Goal: Task Accomplishment & Management: Complete application form

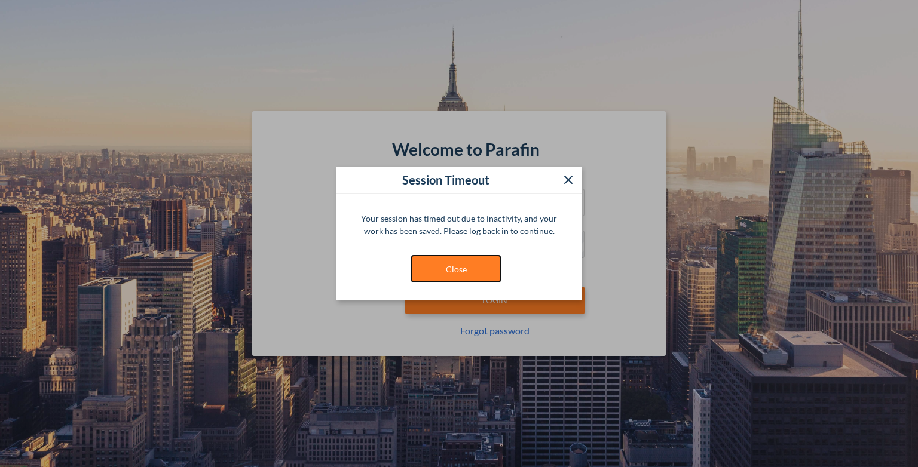
click at [436, 274] on button "Close" at bounding box center [456, 268] width 90 height 27
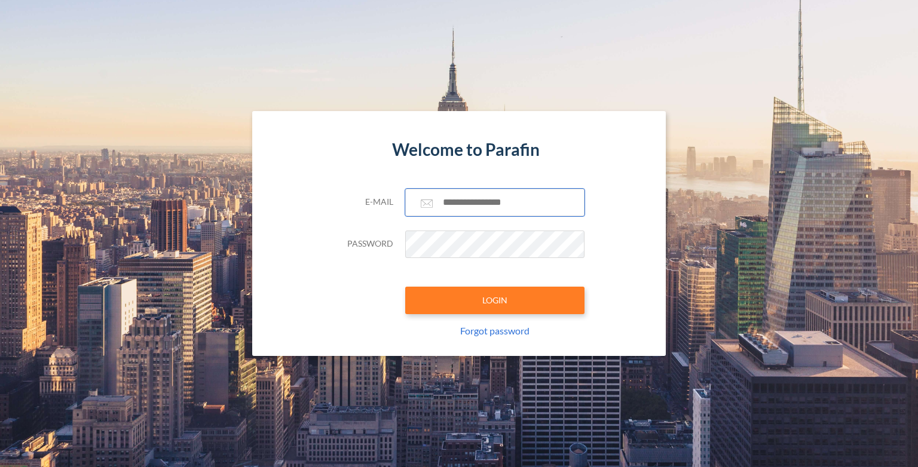
click at [476, 200] on input "text" at bounding box center [494, 202] width 179 height 27
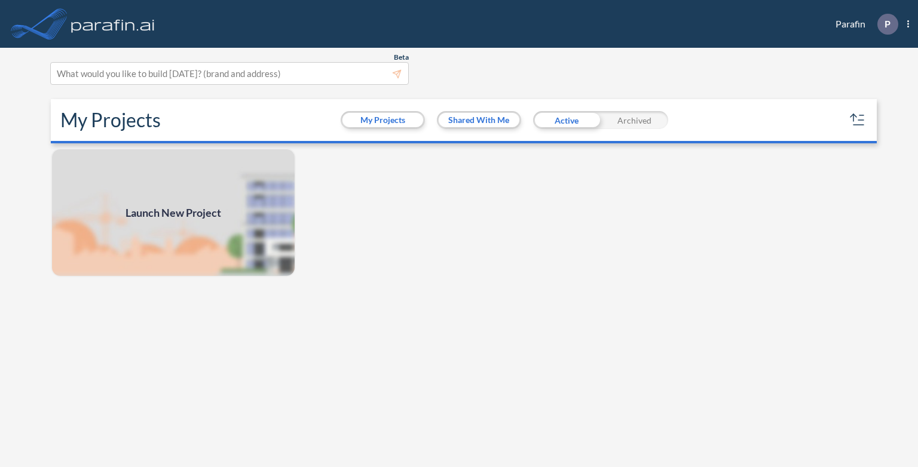
drag, startPoint x: 0, startPoint y: 0, endPoint x: 172, endPoint y: 211, distance: 271.9
click at [172, 211] on span "Launch New Project" at bounding box center [174, 213] width 96 height 16
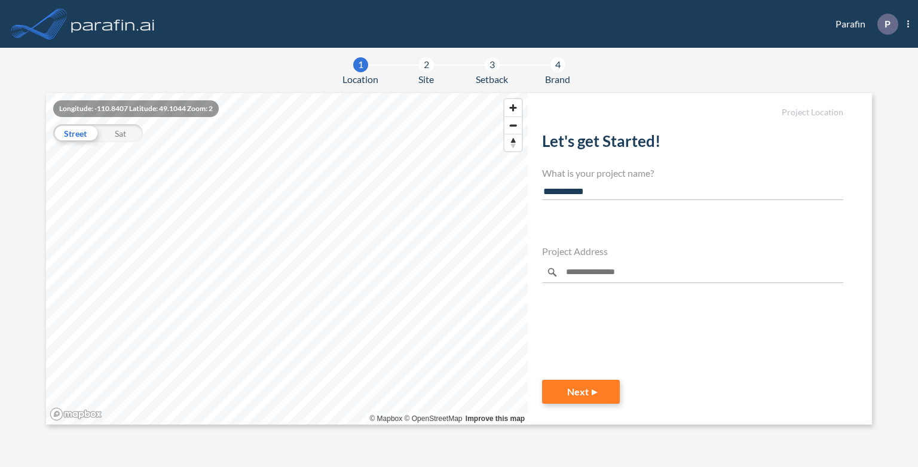
type input "**********"
click at [617, 307] on div "Murfreesboro, Tennessee 37129, United States" at bounding box center [677, 309] width 256 height 10
type input "**********"
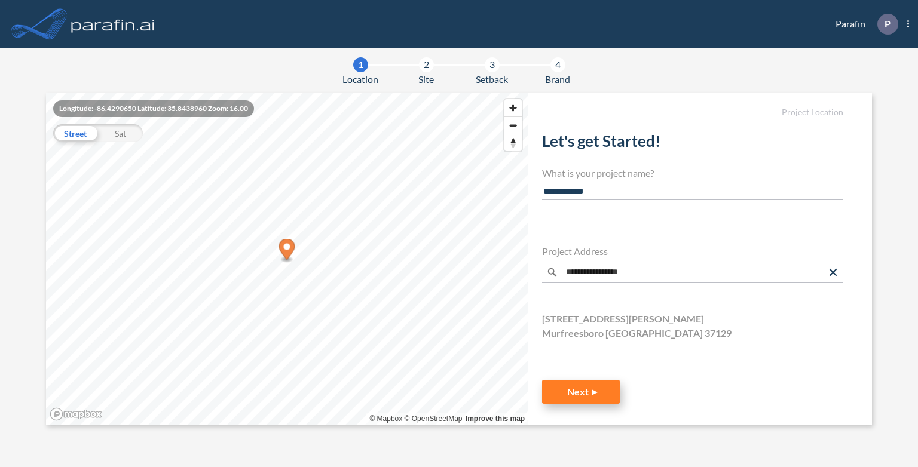
click at [588, 389] on button "Next" at bounding box center [581, 392] width 78 height 24
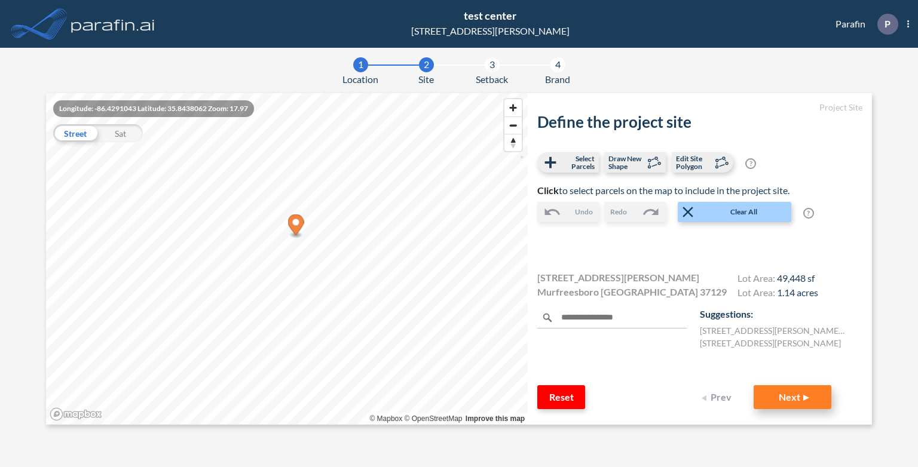
click at [789, 399] on button "Next" at bounding box center [793, 398] width 78 height 24
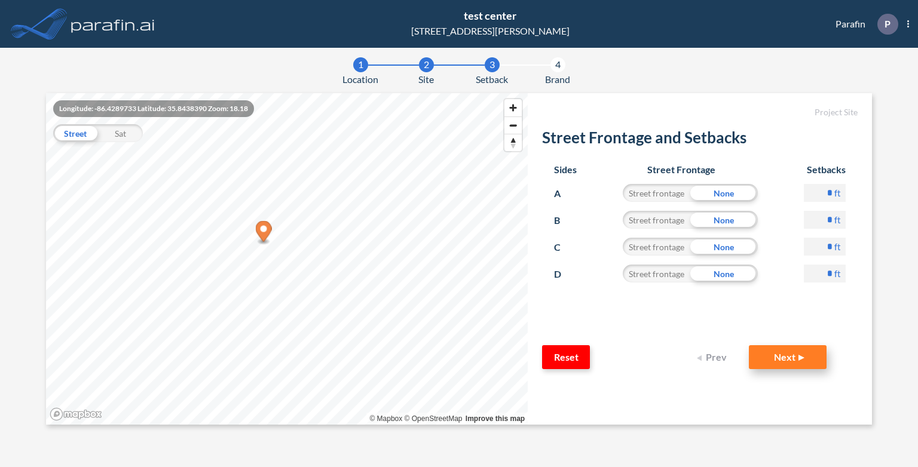
click at [791, 359] on button "Next" at bounding box center [788, 357] width 78 height 24
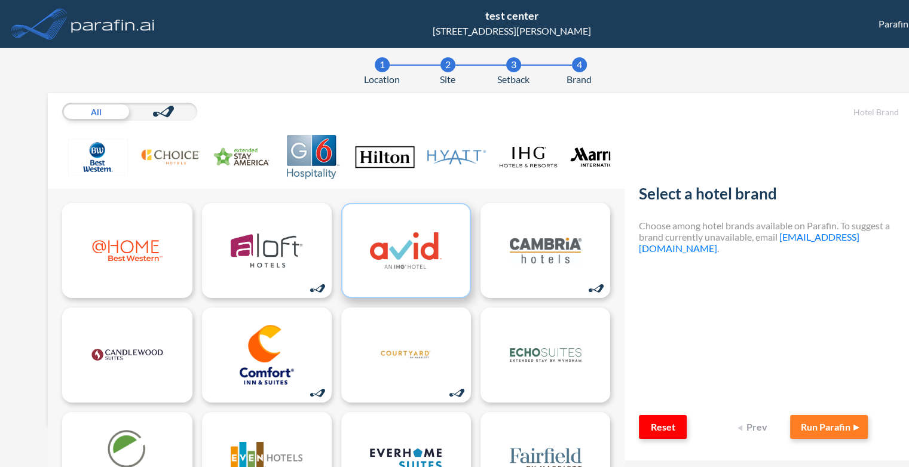
click at [411, 270] on img at bounding box center [406, 251] width 72 height 60
click at [828, 429] on button "Run Parafin" at bounding box center [829, 427] width 78 height 24
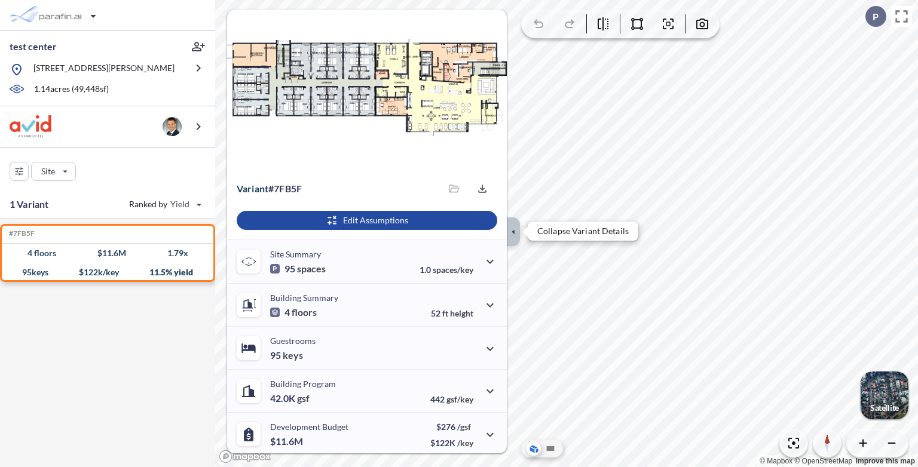
click at [513, 235] on icon "button" at bounding box center [513, 231] width 13 height 13
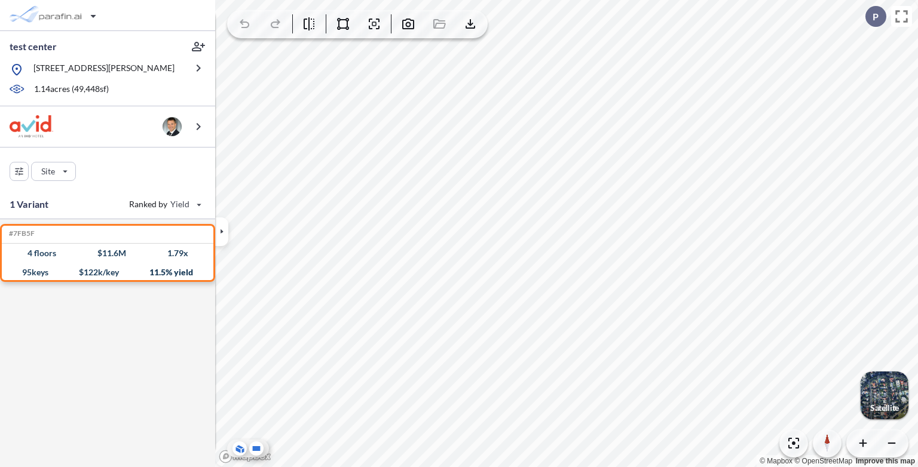
click at [256, 449] on icon at bounding box center [257, 448] width 8 height 5
click at [343, 22] on icon "button" at bounding box center [343, 24] width 14 height 14
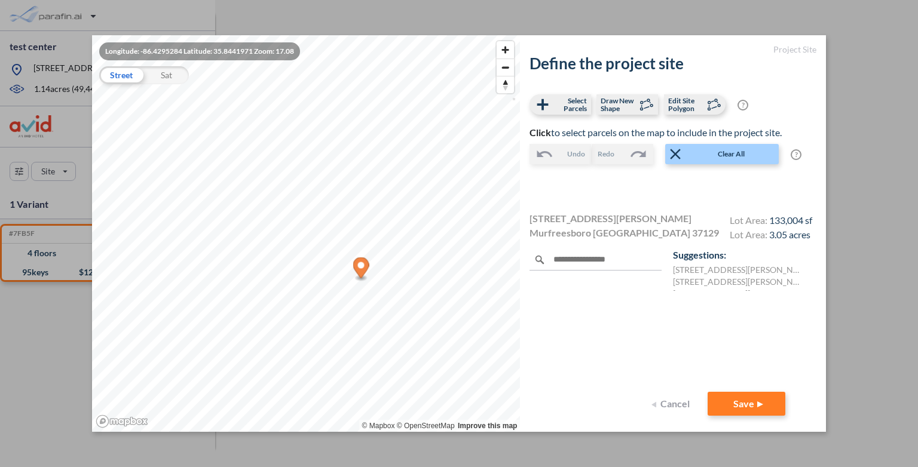
click at [171, 73] on div "Sat" at bounding box center [166, 75] width 45 height 18
click at [578, 103] on span "Select Parcels" at bounding box center [569, 105] width 35 height 16
click at [127, 75] on div "Street" at bounding box center [121, 75] width 45 height 18
click at [686, 406] on button "Cancel" at bounding box center [672, 404] width 48 height 24
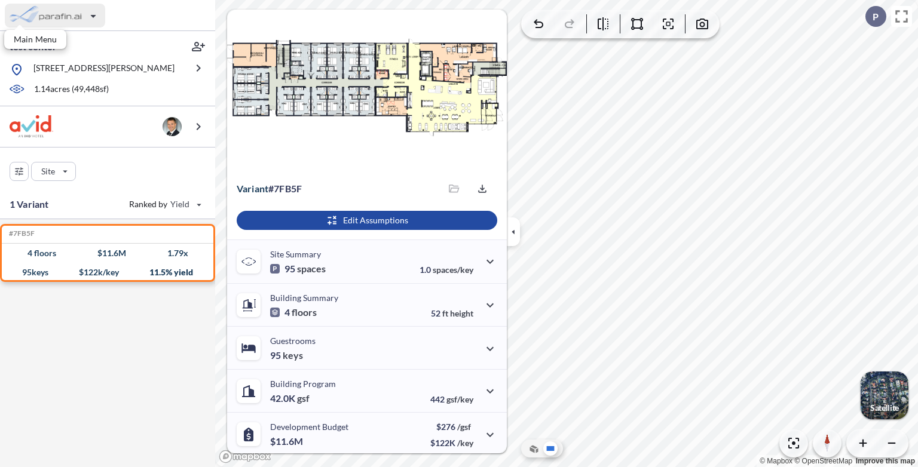
click at [72, 17] on div "button" at bounding box center [55, 16] width 100 height 24
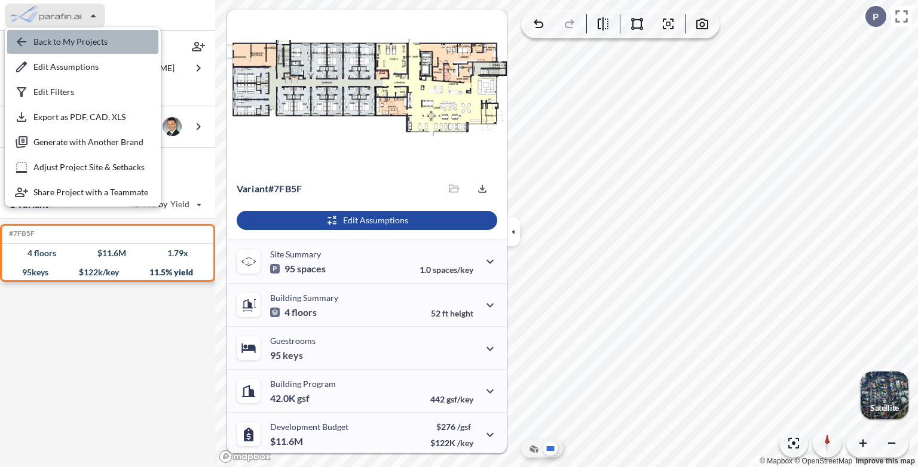
click at [69, 35] on div "button" at bounding box center [82, 42] width 151 height 24
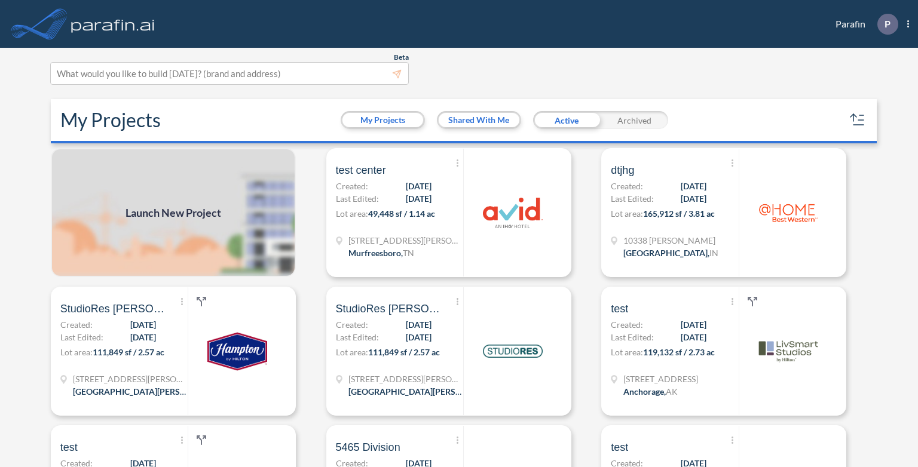
click at [168, 209] on span "Launch New Project" at bounding box center [174, 213] width 96 height 16
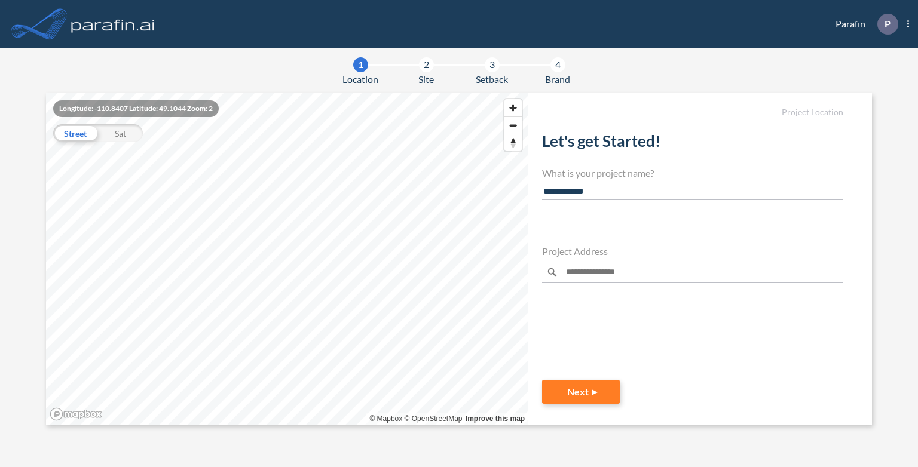
type input "**********"
click at [691, 314] on div "**********" at bounding box center [692, 237] width 301 height 229
click at [663, 270] on input "**********" at bounding box center [692, 273] width 301 height 22
click at [640, 308] on div "Murfreesboro, Tennessee 37129, United States" at bounding box center [677, 309] width 256 height 10
type input "**********"
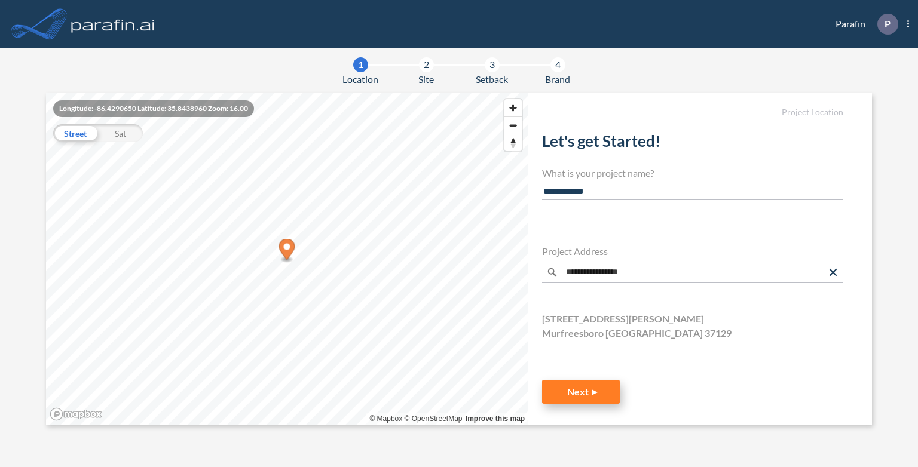
click at [597, 393] on button "Next" at bounding box center [581, 392] width 78 height 24
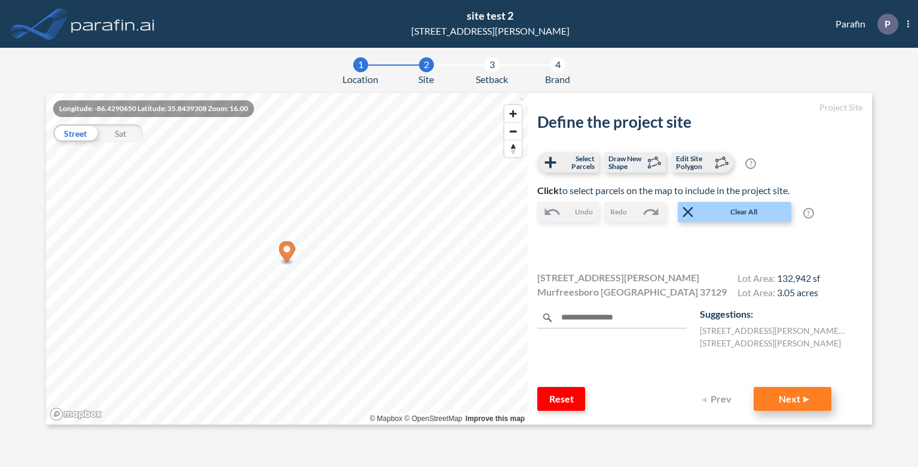
click at [802, 397] on button "Next" at bounding box center [793, 399] width 78 height 24
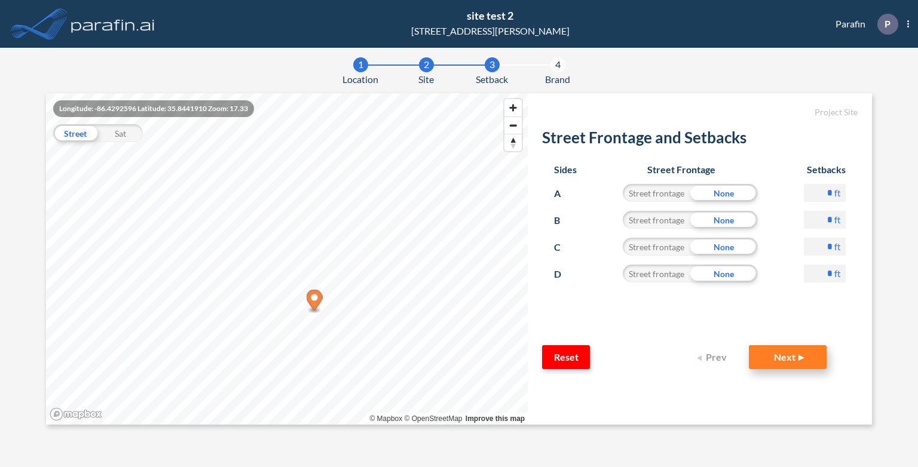
click at [778, 354] on button "Next" at bounding box center [788, 357] width 78 height 24
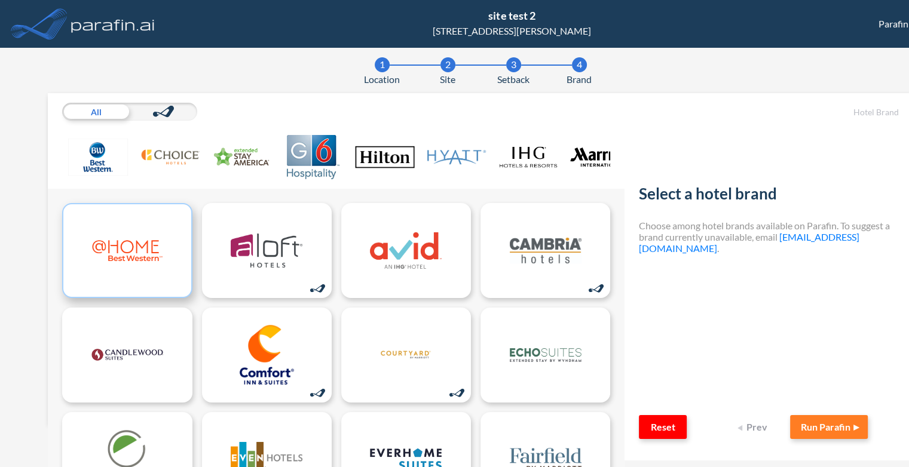
click at [134, 251] on img at bounding box center [127, 251] width 72 height 60
click at [810, 424] on button "Run Parafin" at bounding box center [829, 427] width 78 height 24
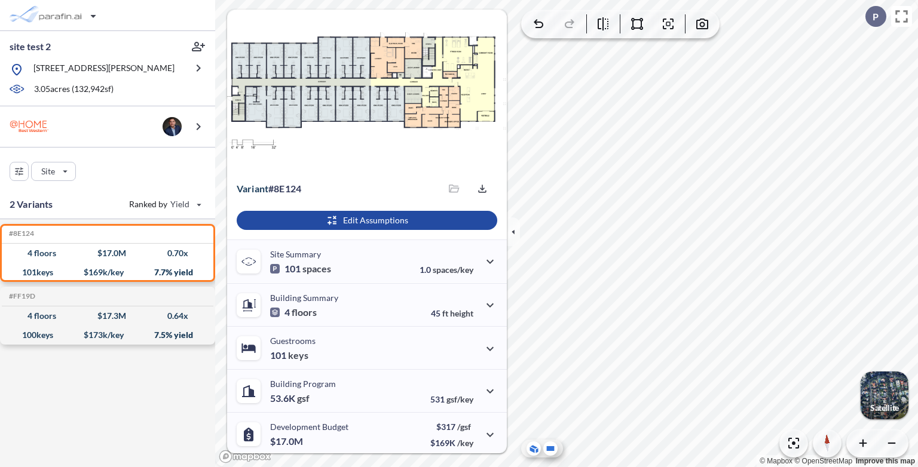
click at [550, 452] on icon at bounding box center [550, 449] width 14 height 14
